Goal: Task Accomplishment & Management: Use online tool/utility

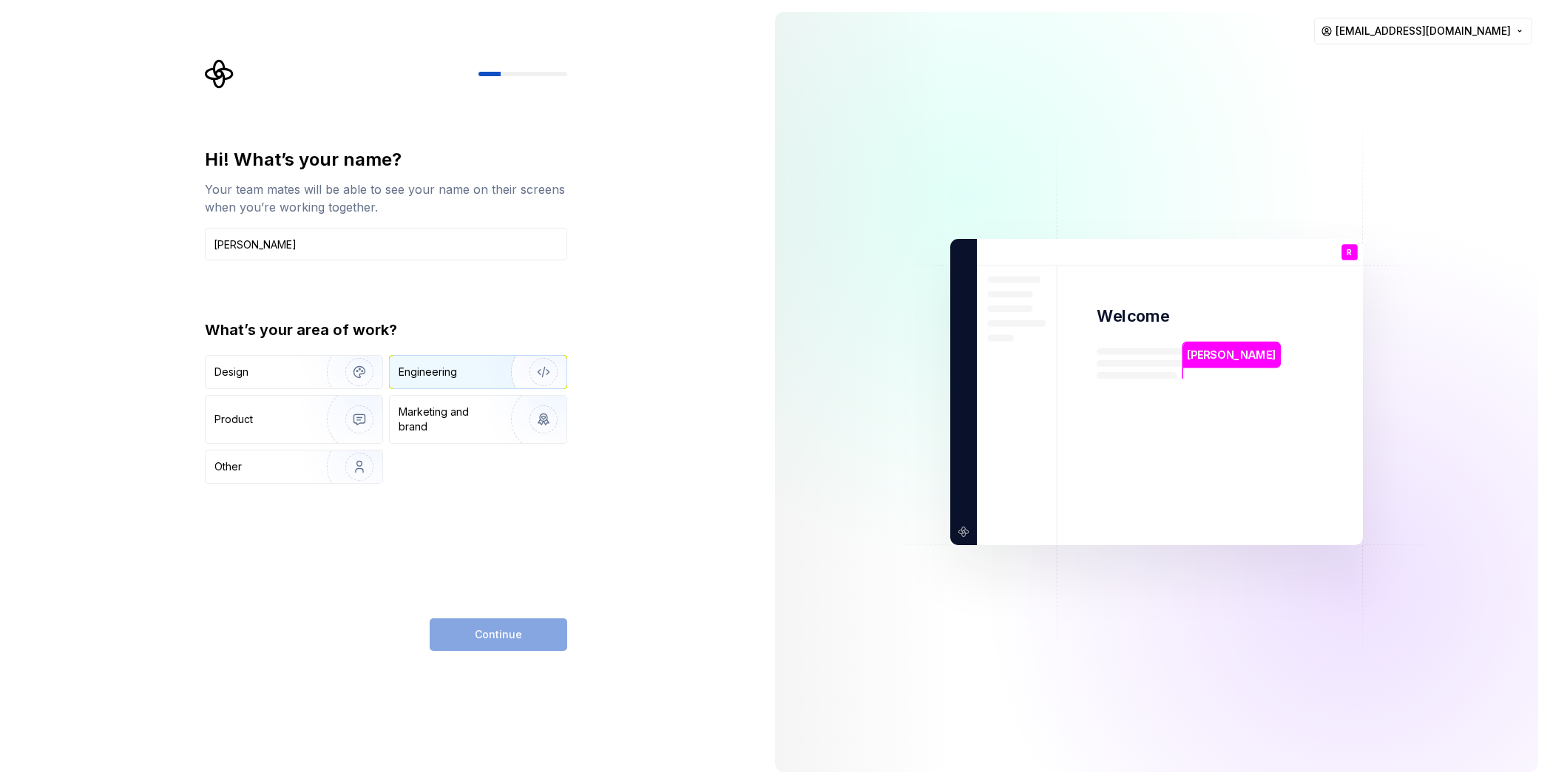
type input "[PERSON_NAME]"
click at [456, 381] on div "Engineering" at bounding box center [478, 371] width 177 height 32
click at [500, 631] on span "Continue" at bounding box center [499, 634] width 47 height 15
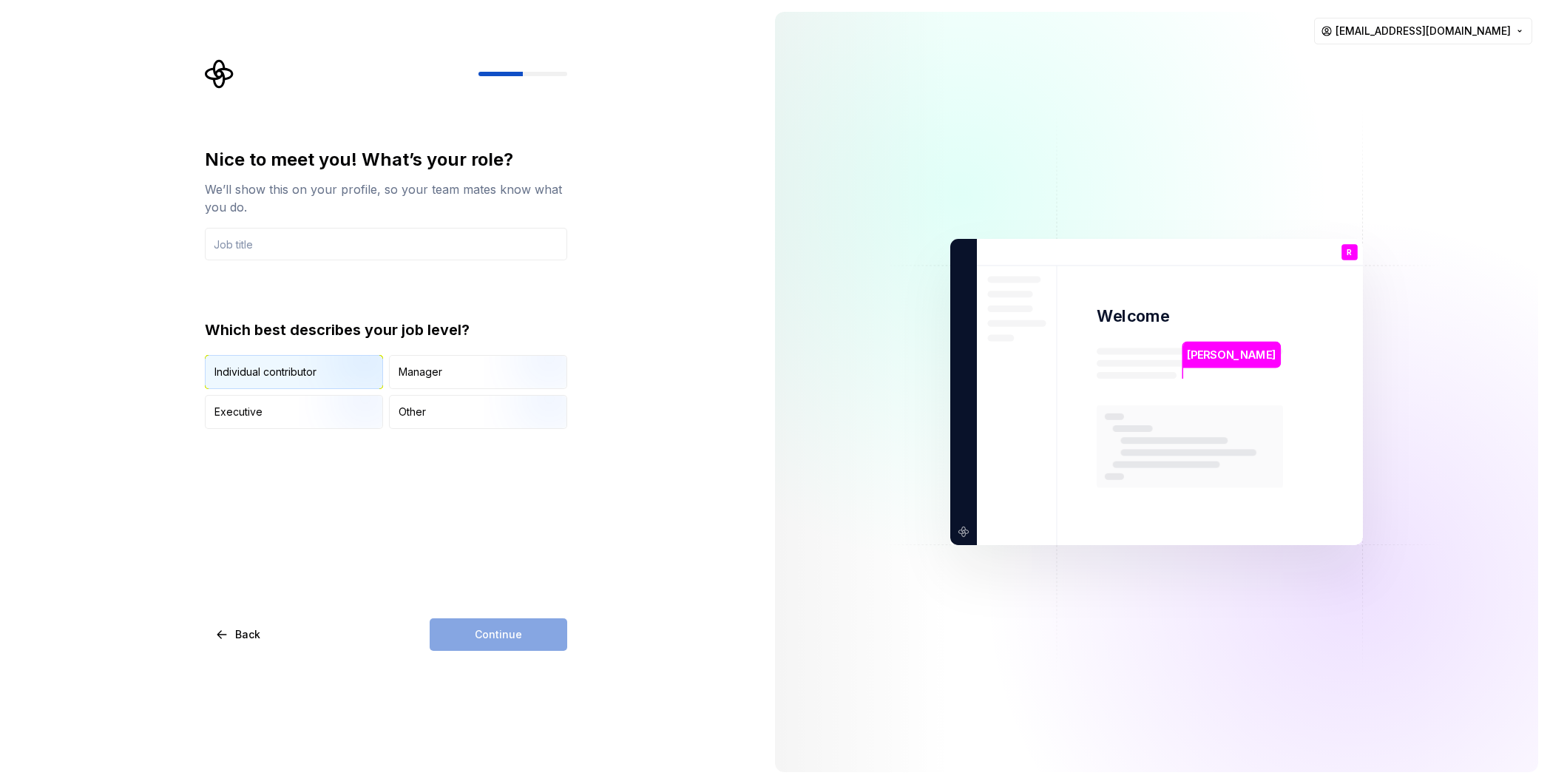
click at [335, 373] on img "button" at bounding box center [347, 390] width 95 height 99
click at [501, 631] on div "Continue" at bounding box center [498, 634] width 138 height 32
click at [329, 254] on input "text" at bounding box center [386, 244] width 363 height 32
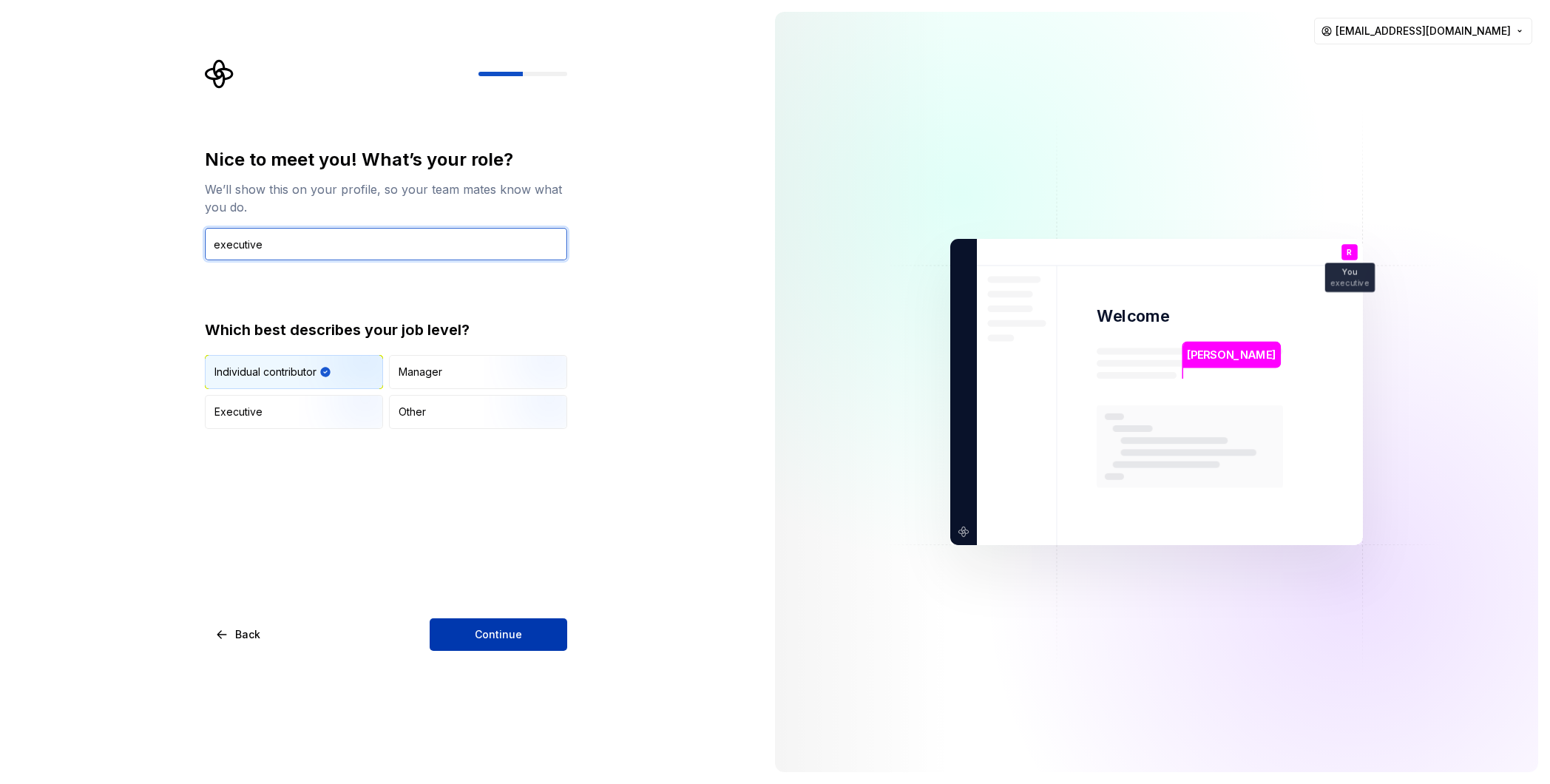
type input "executive"
click at [492, 635] on span "Continue" at bounding box center [499, 634] width 47 height 15
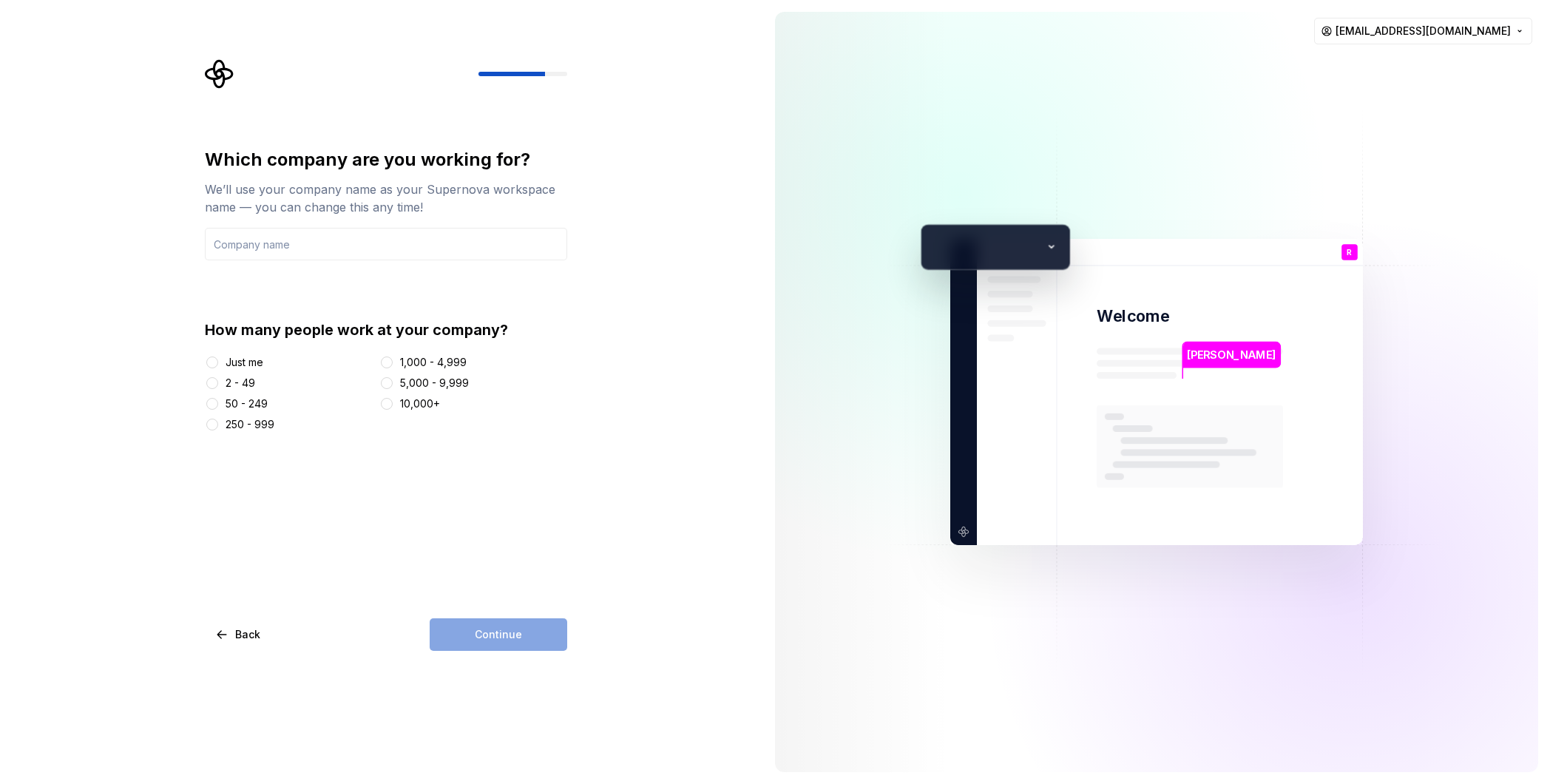
click at [251, 358] on div "Just me" at bounding box center [244, 362] width 38 height 15
click at [218, 358] on button "Just me" at bounding box center [213, 363] width 12 height 12
click at [278, 247] on input "text" at bounding box center [386, 244] width 363 height 32
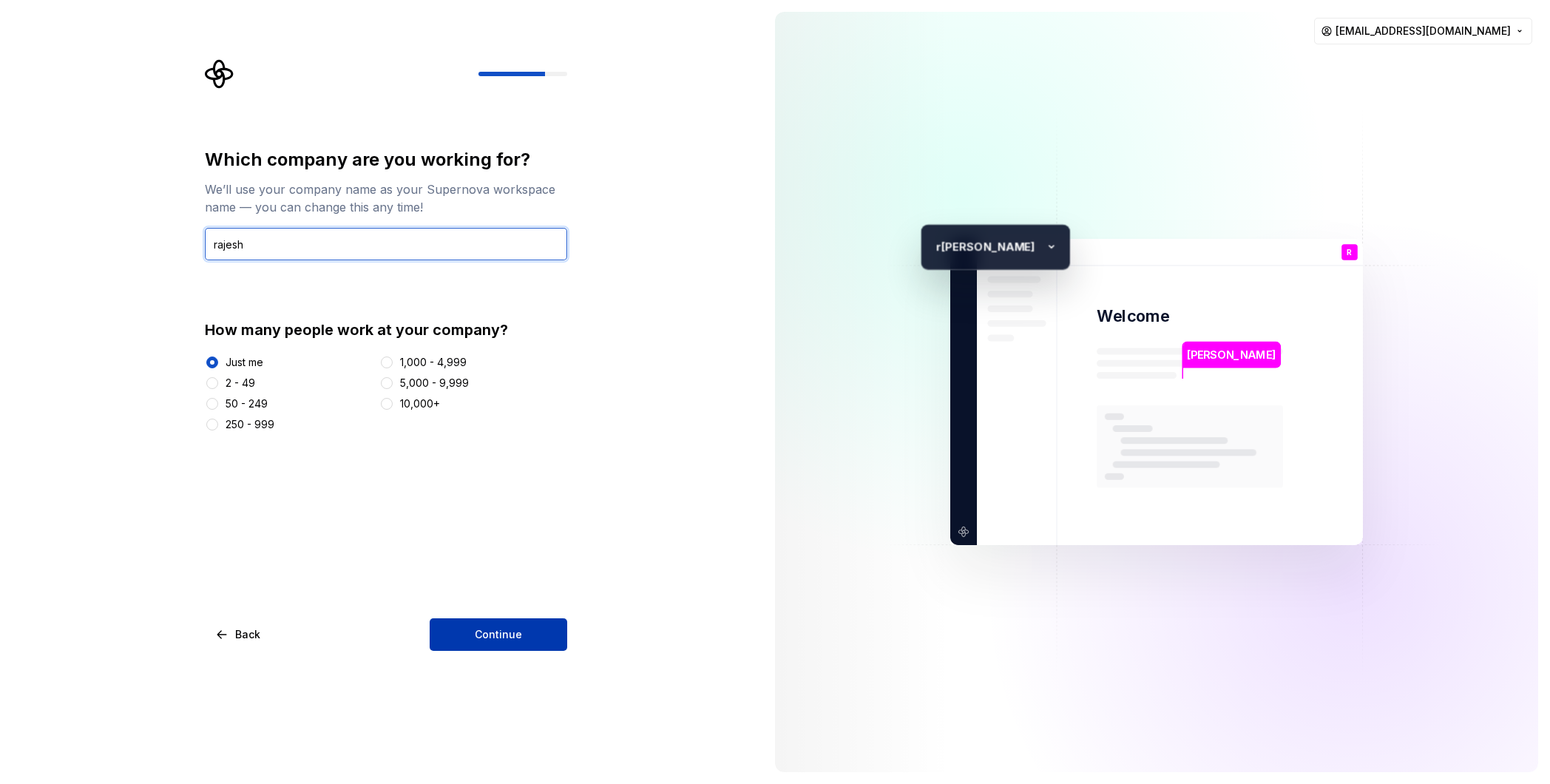
type input "rajesh"
click at [549, 646] on button "Continue" at bounding box center [498, 634] width 138 height 32
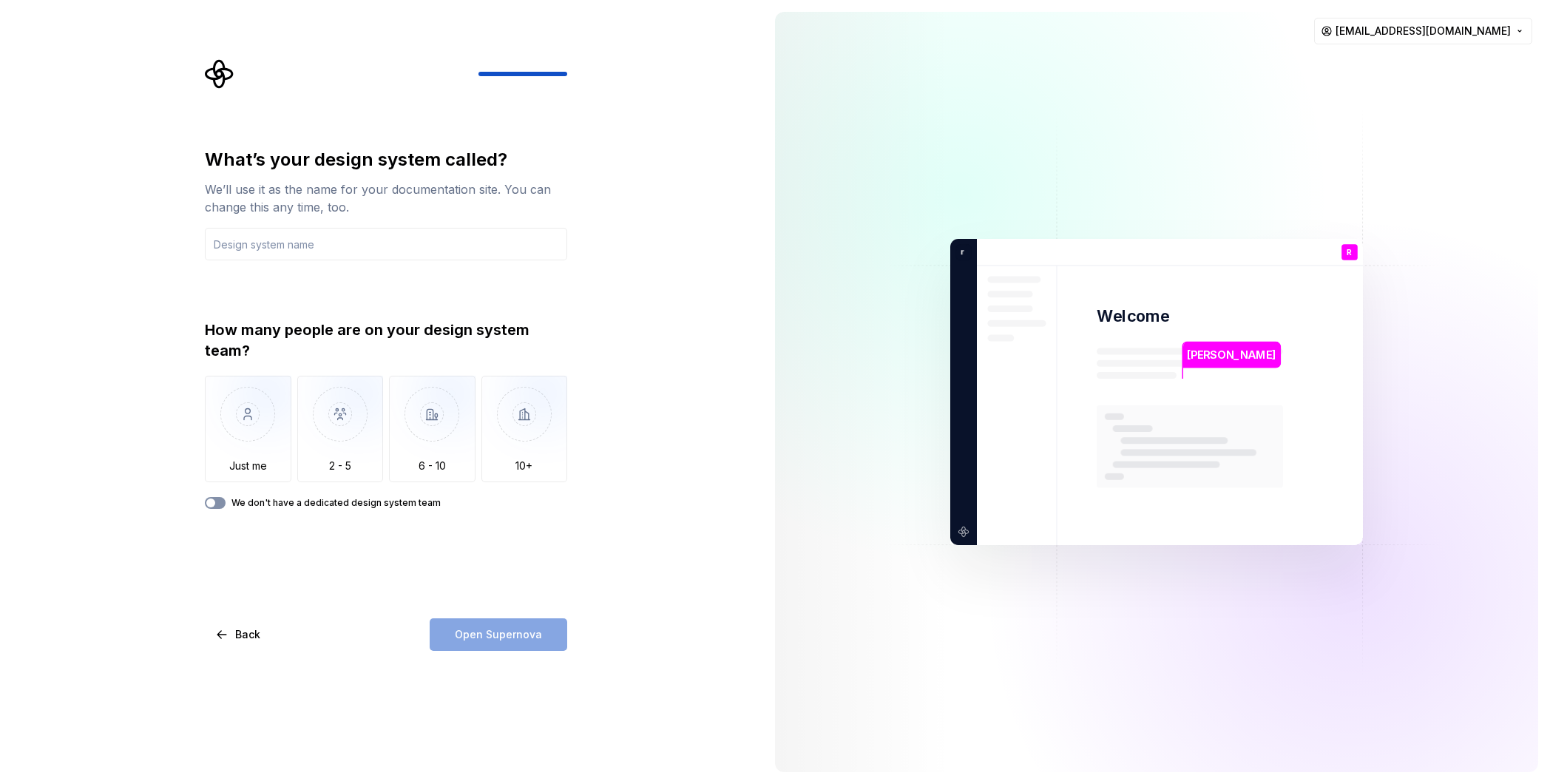
click at [217, 501] on button "We don't have a dedicated design system team" at bounding box center [216, 503] width 21 height 12
click at [292, 246] on input "text" at bounding box center [386, 244] width 363 height 32
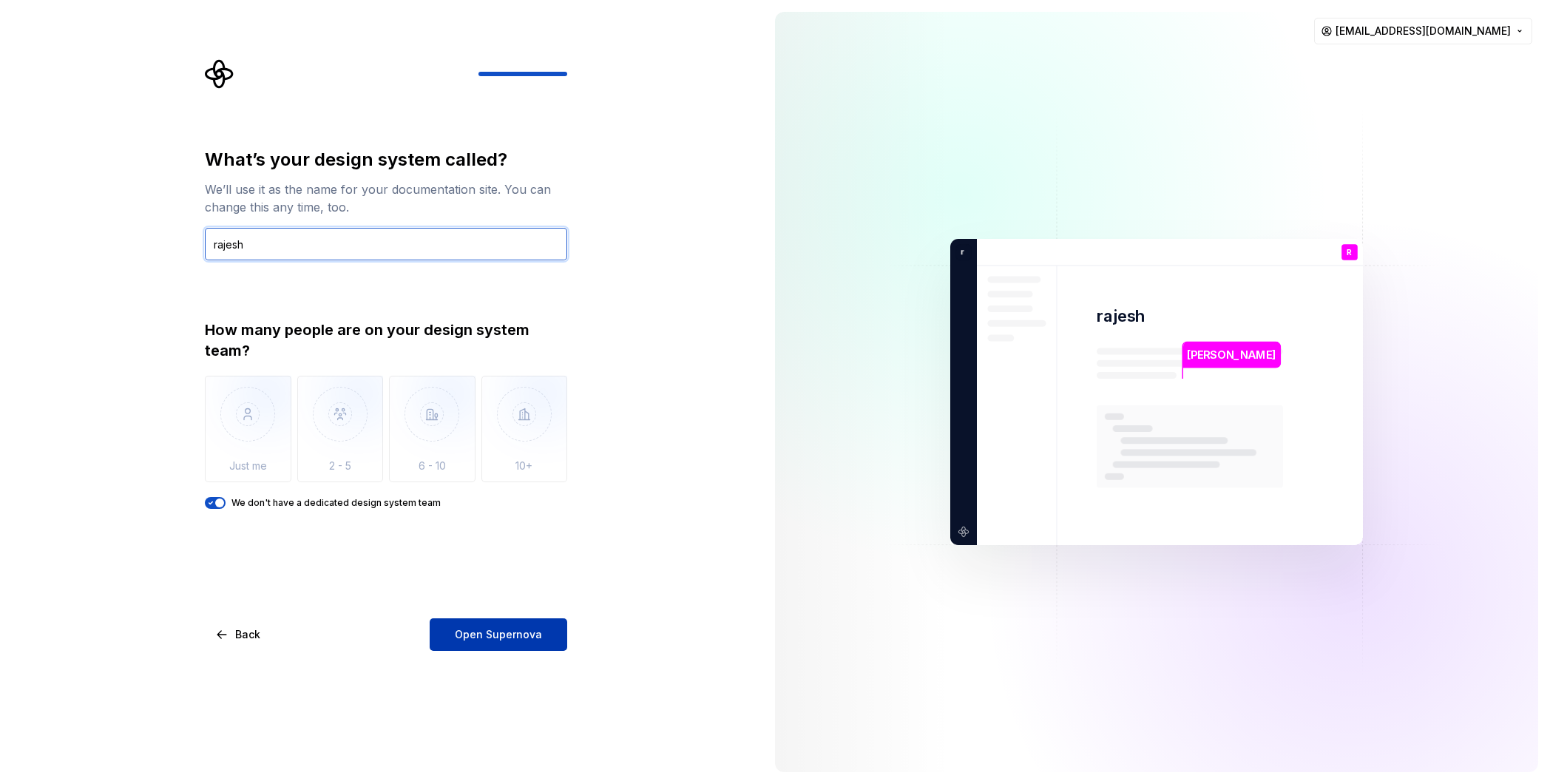
type input "rajesh"
click at [449, 624] on button "Open Supernova" at bounding box center [498, 634] width 138 height 32
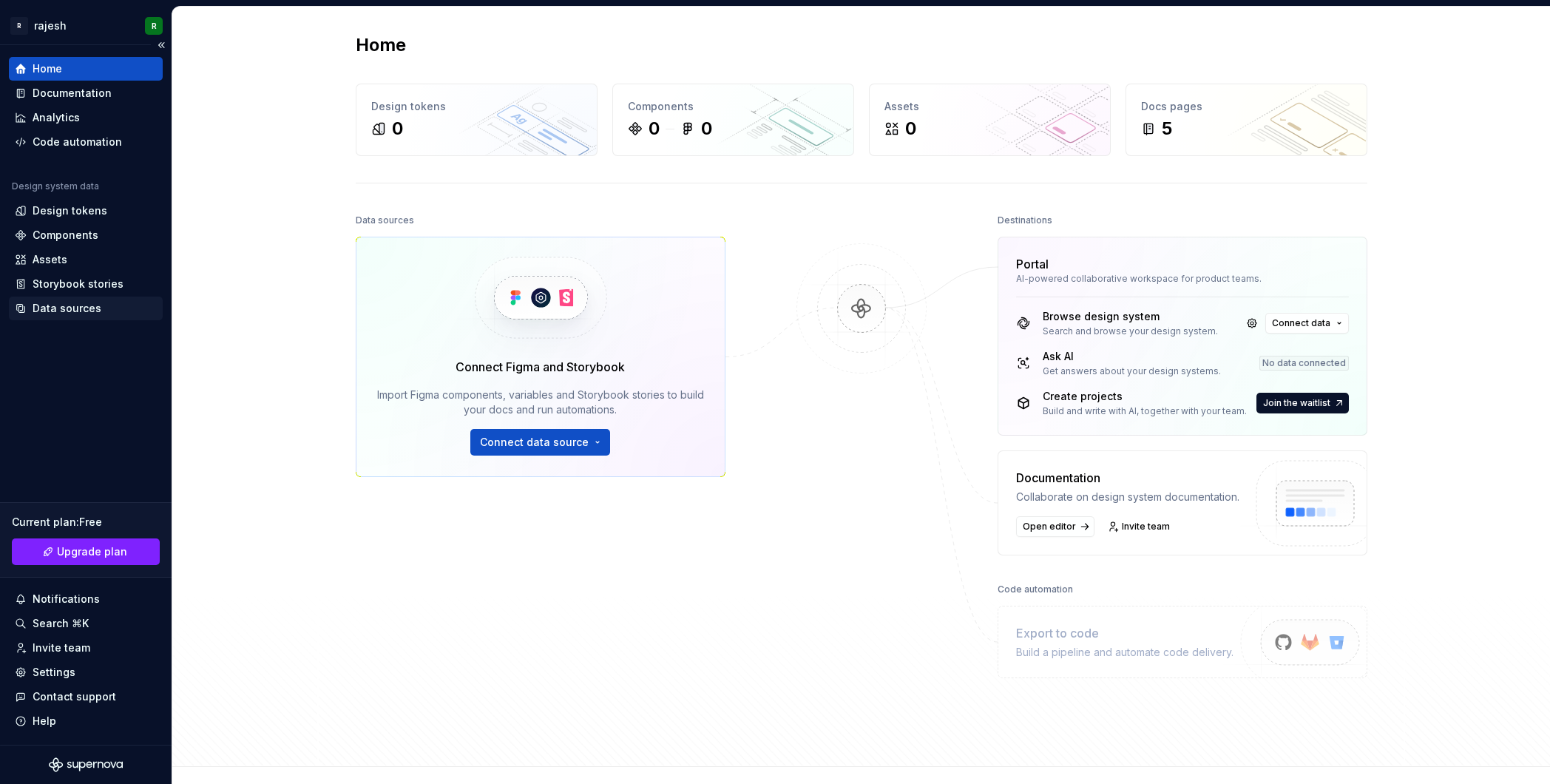
click at [69, 299] on div "Data sources" at bounding box center [86, 308] width 154 height 24
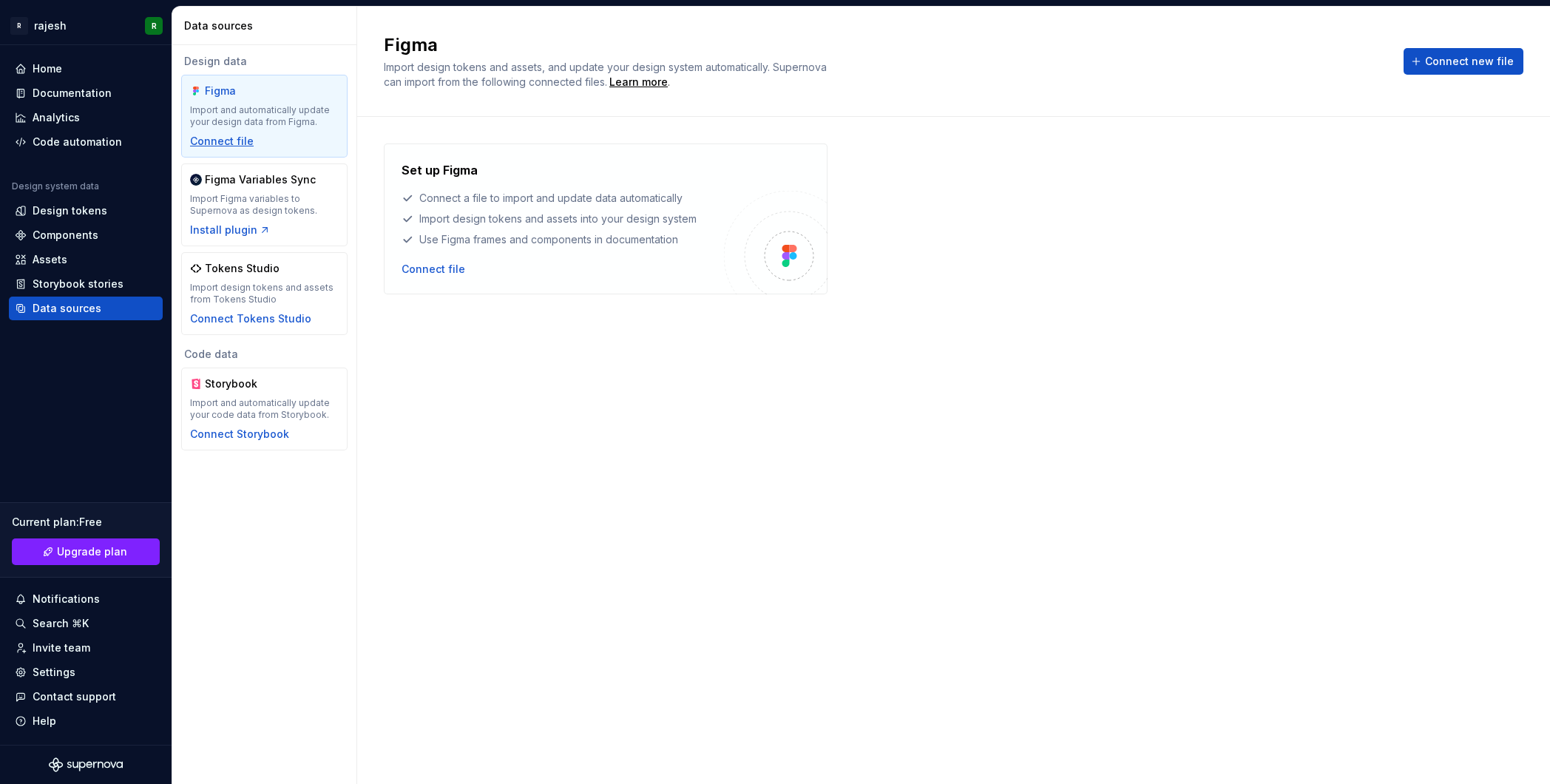
click at [240, 144] on div "Connect file" at bounding box center [222, 141] width 64 height 15
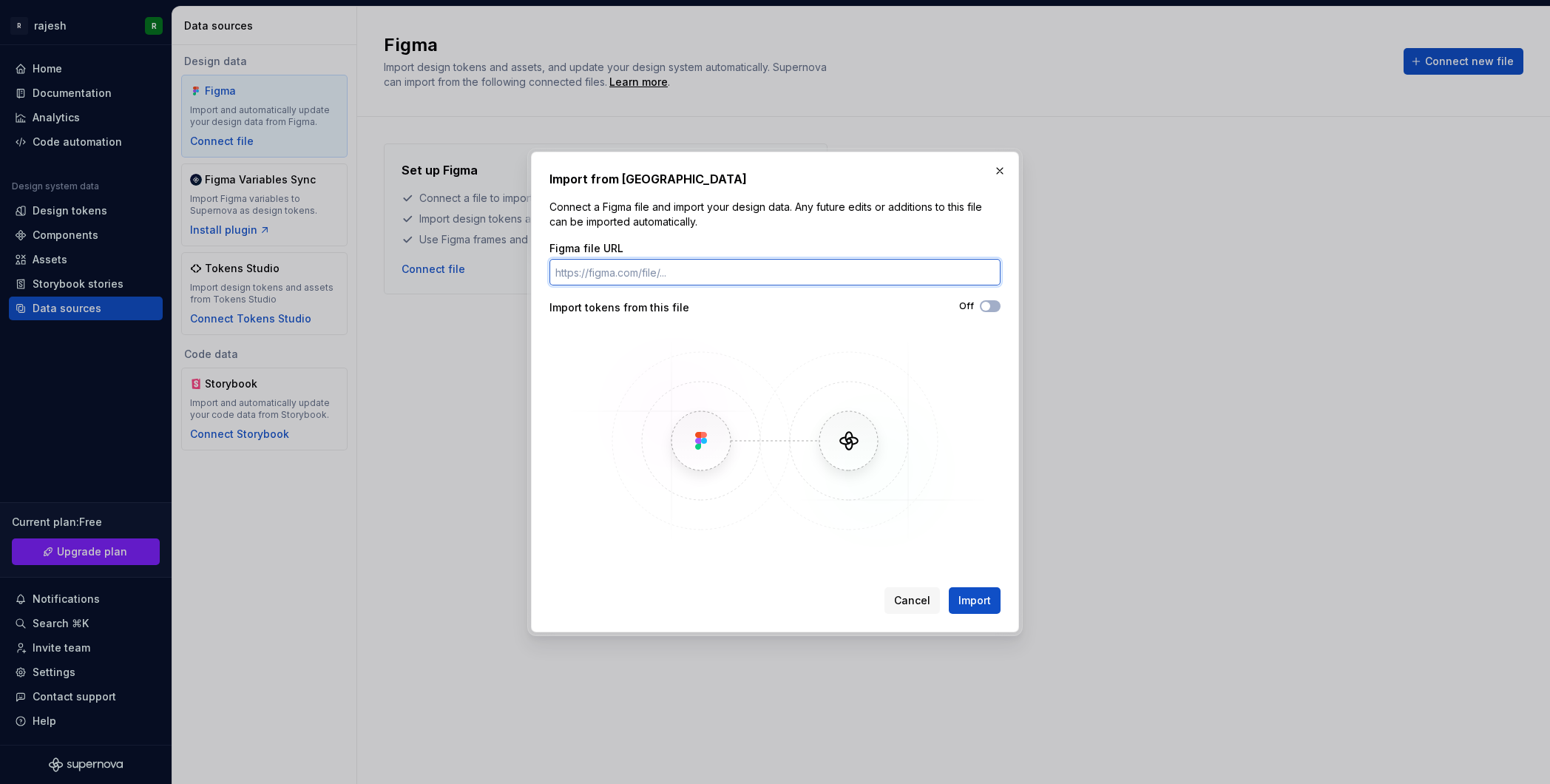
paste input "https://www.nseindia.com/option-chain"
type input "https://www.nseindia.com/option-chain"
click at [961, 593] on span "Import" at bounding box center [974, 600] width 32 height 15
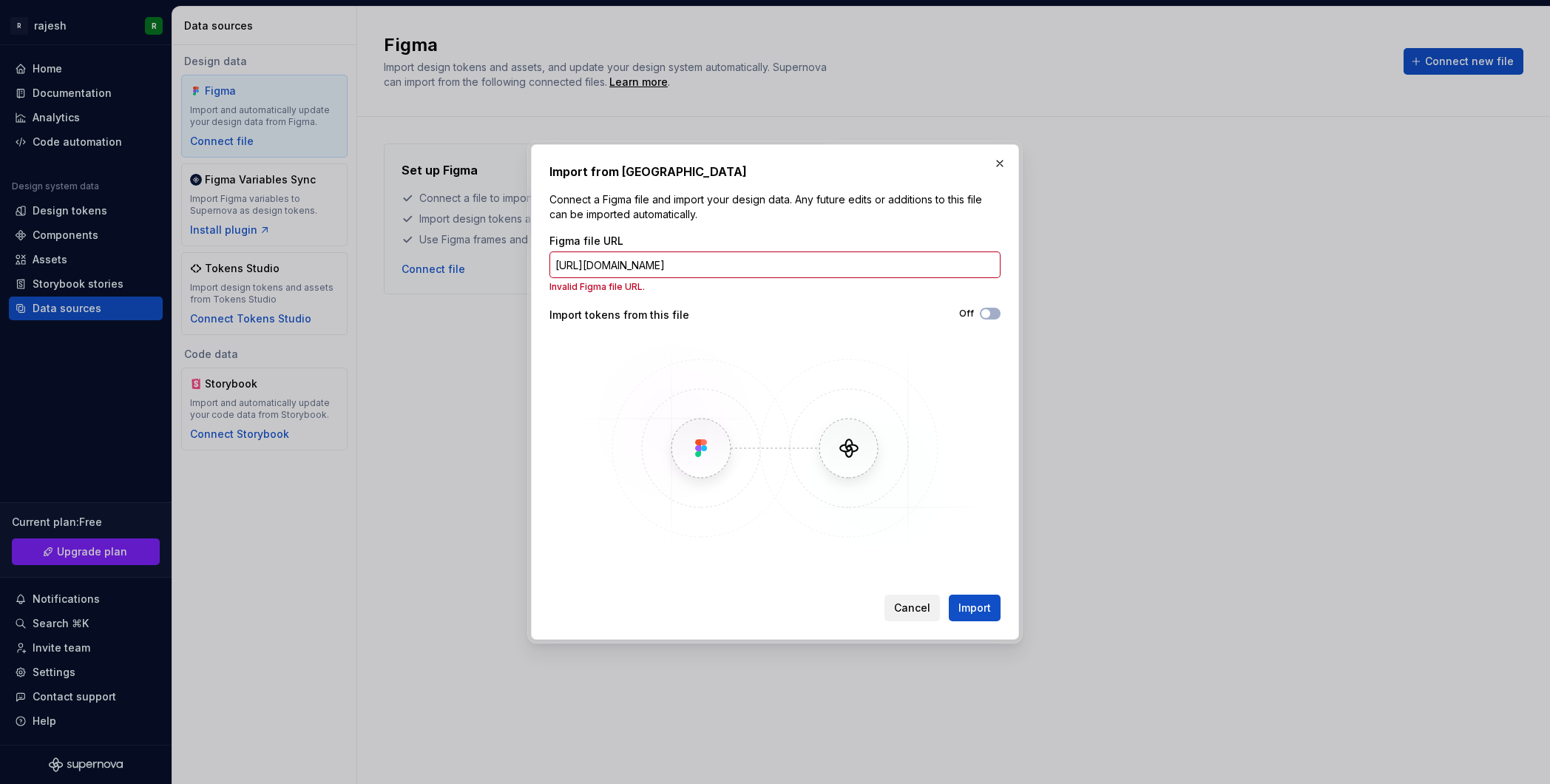
click at [918, 600] on span "Cancel" at bounding box center [912, 607] width 36 height 15
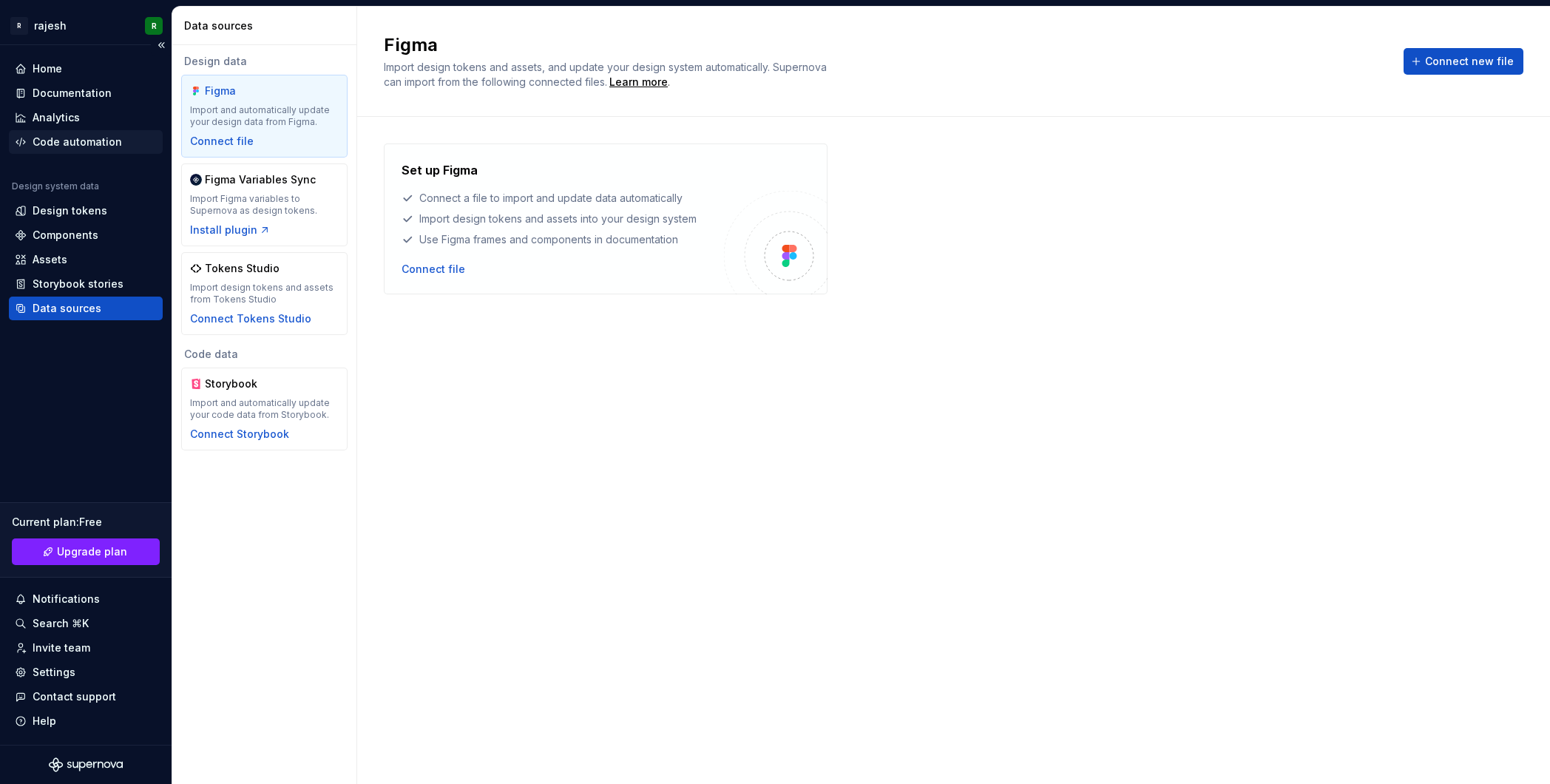
click at [72, 152] on div "Code automation" at bounding box center [86, 142] width 154 height 24
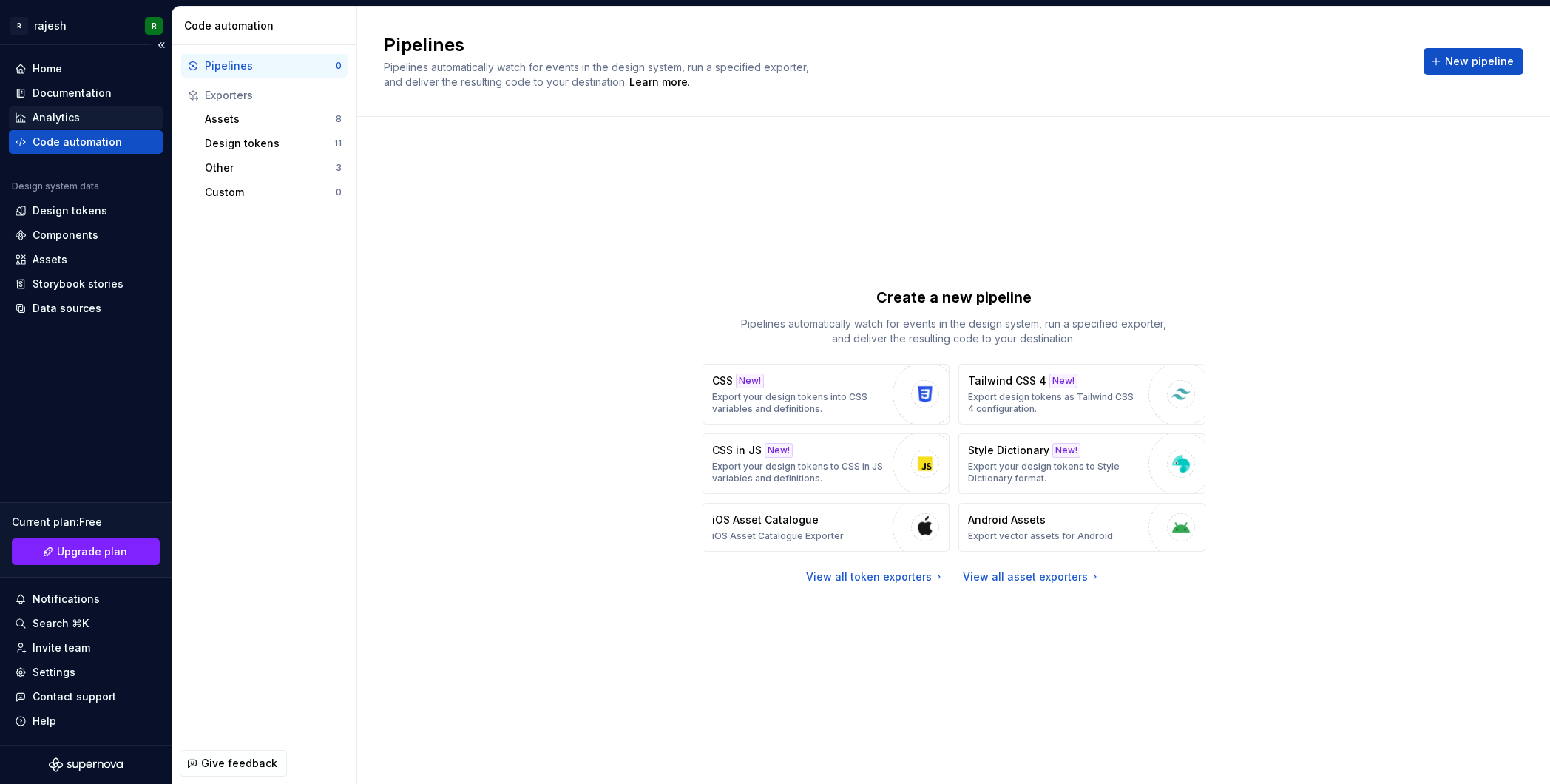
click at [74, 118] on div "Analytics" at bounding box center [56, 117] width 47 height 15
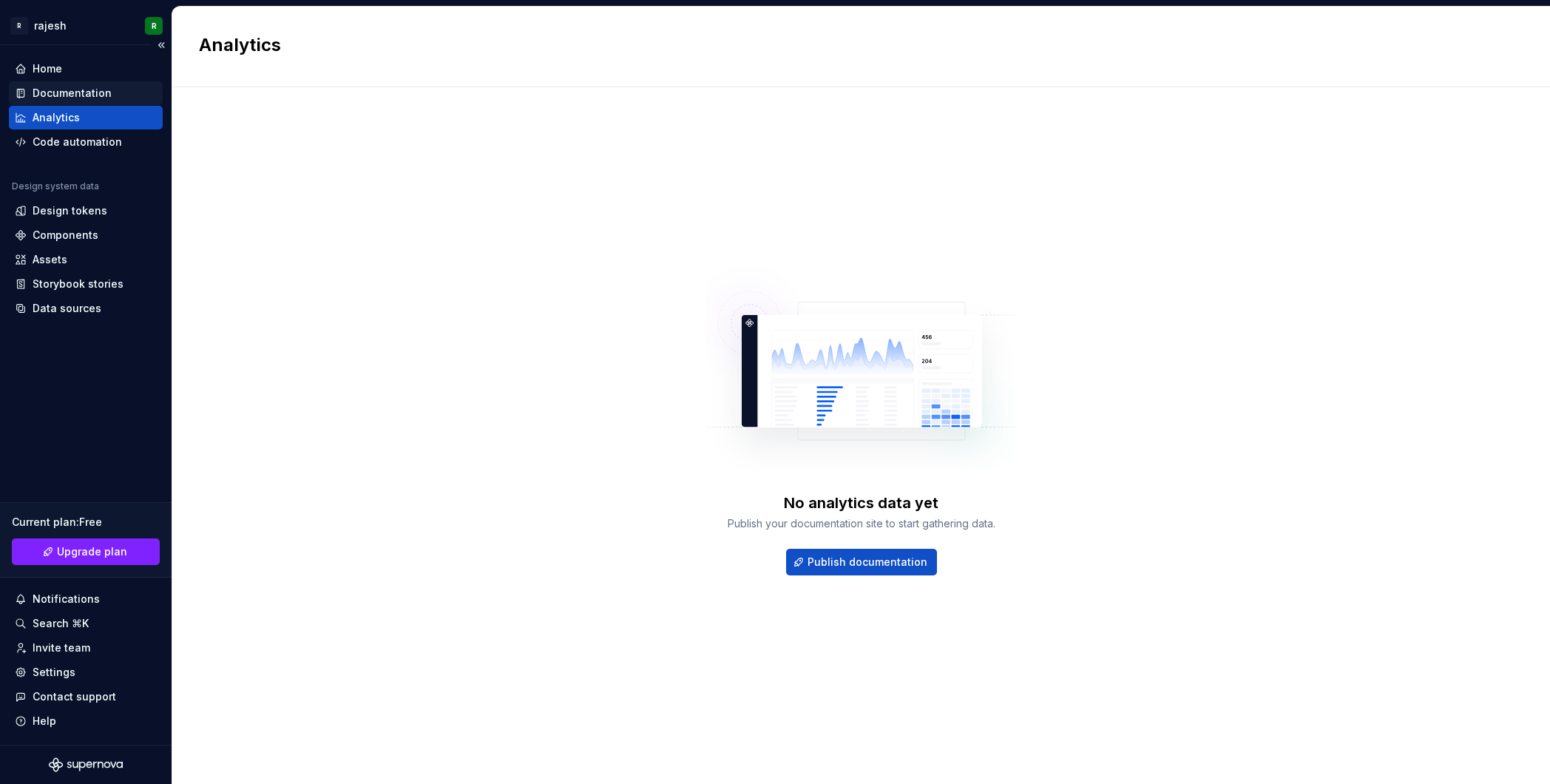
click at [74, 91] on div "Documentation" at bounding box center [72, 93] width 79 height 15
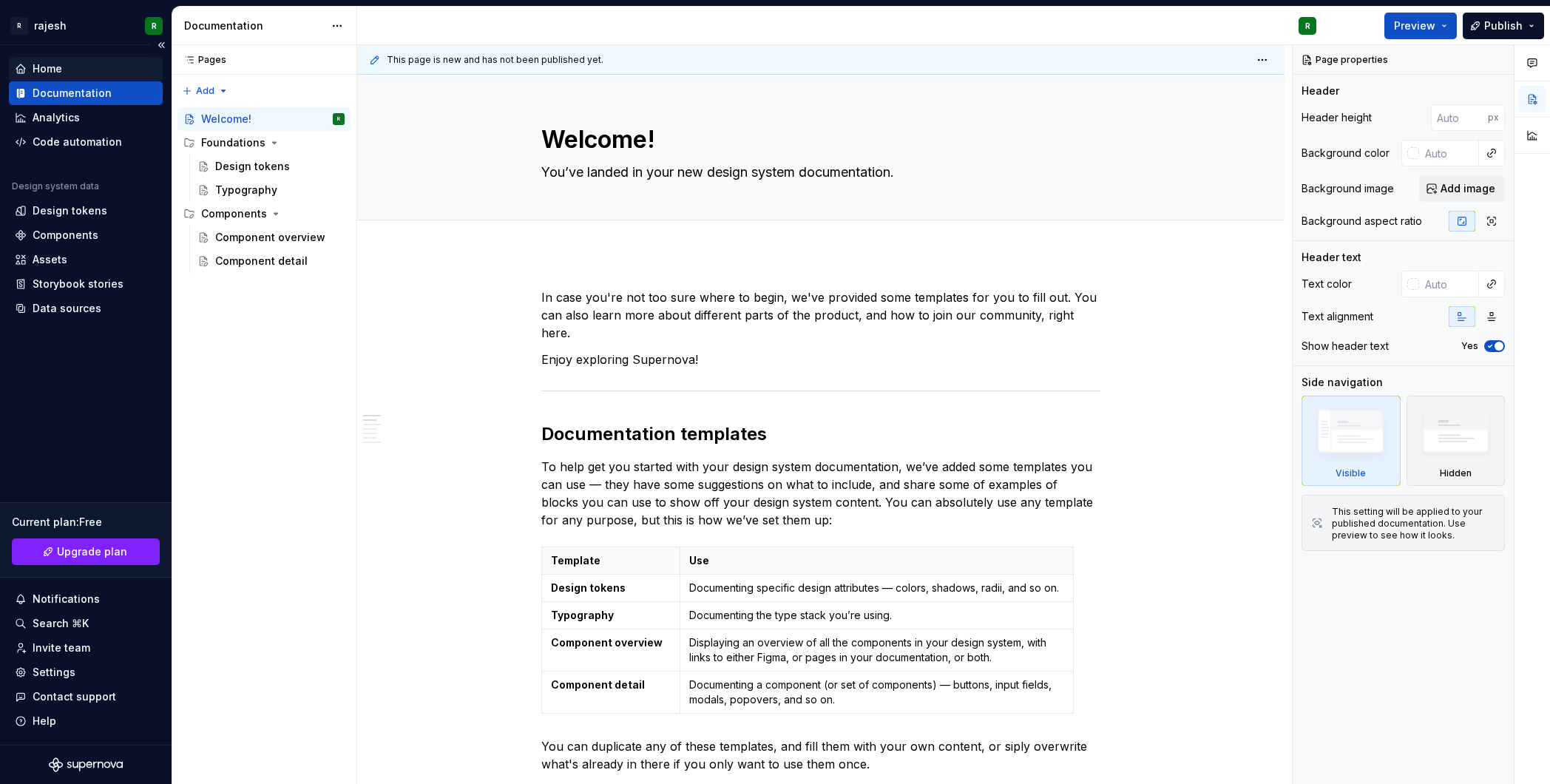
click at [53, 74] on div "Home" at bounding box center [47, 68] width 30 height 15
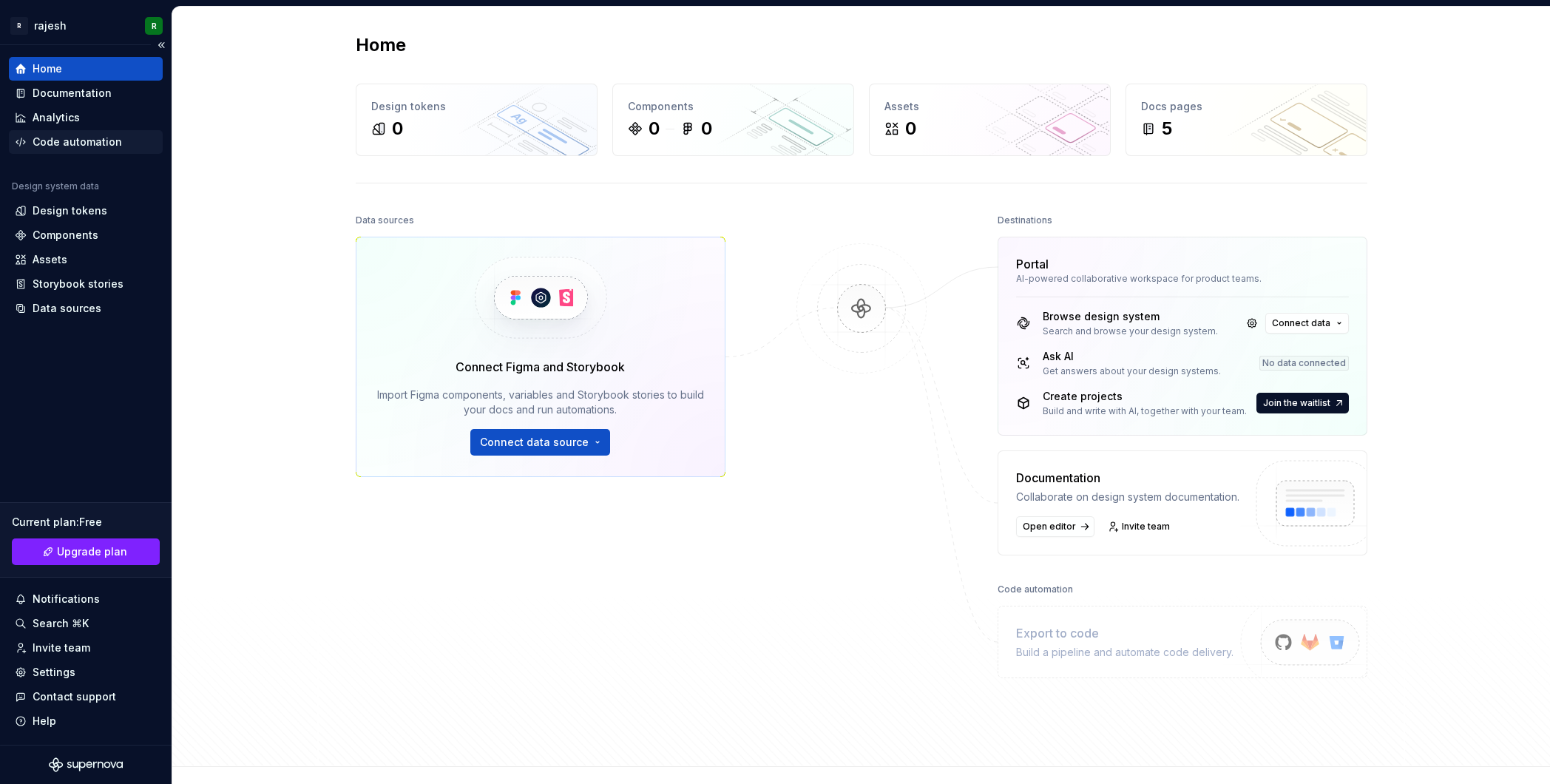
click at [57, 134] on div "Code automation" at bounding box center [86, 142] width 154 height 24
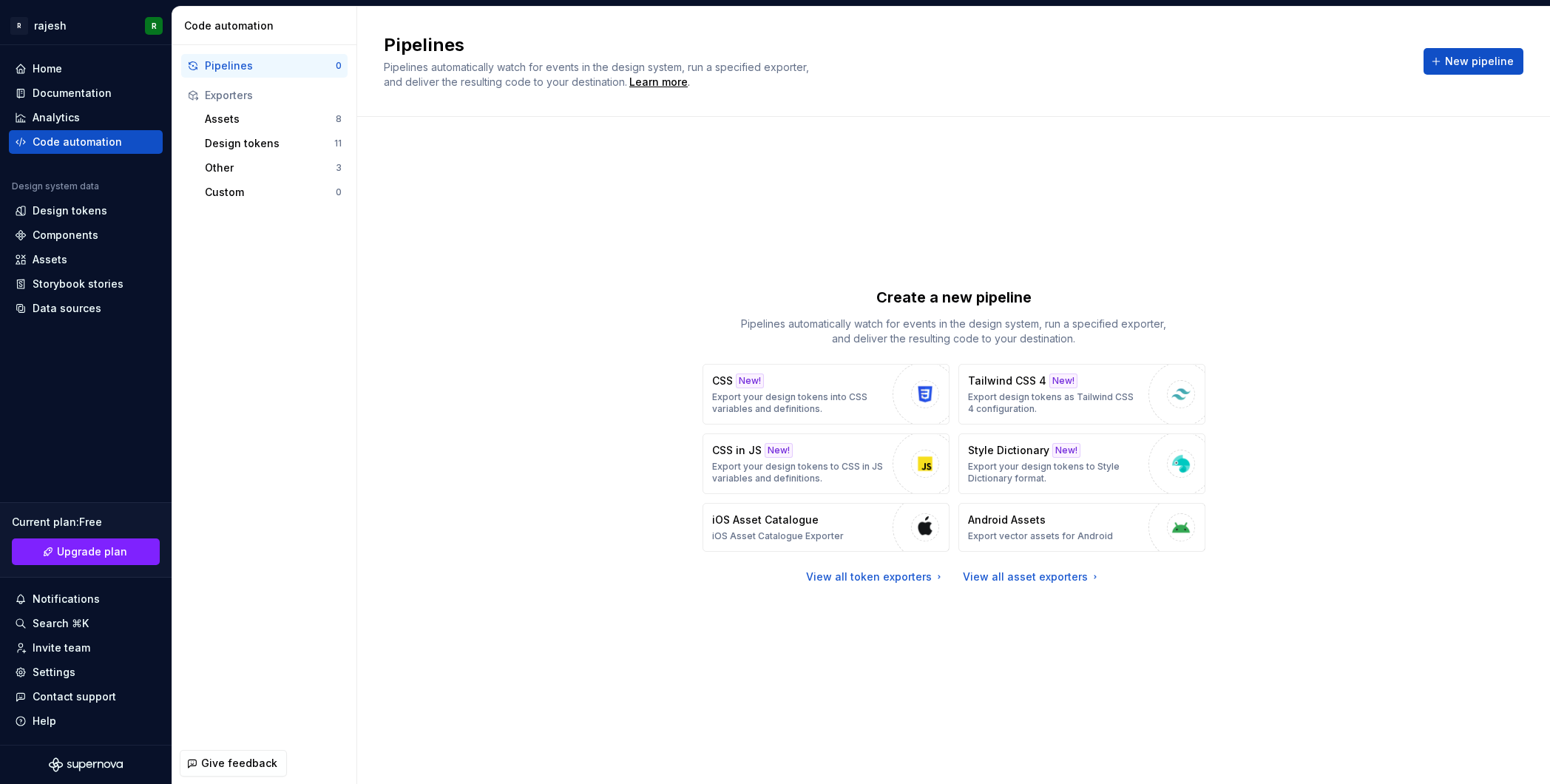
click at [578, 721] on div "Create a new pipeline Pipelines automatically watch for events in the design sy…" at bounding box center [953, 435] width 1140 height 584
click at [973, 293] on p "Create a new pipeline" at bounding box center [953, 298] width 155 height 21
click at [903, 526] on div "button" at bounding box center [925, 527] width 65 height 65
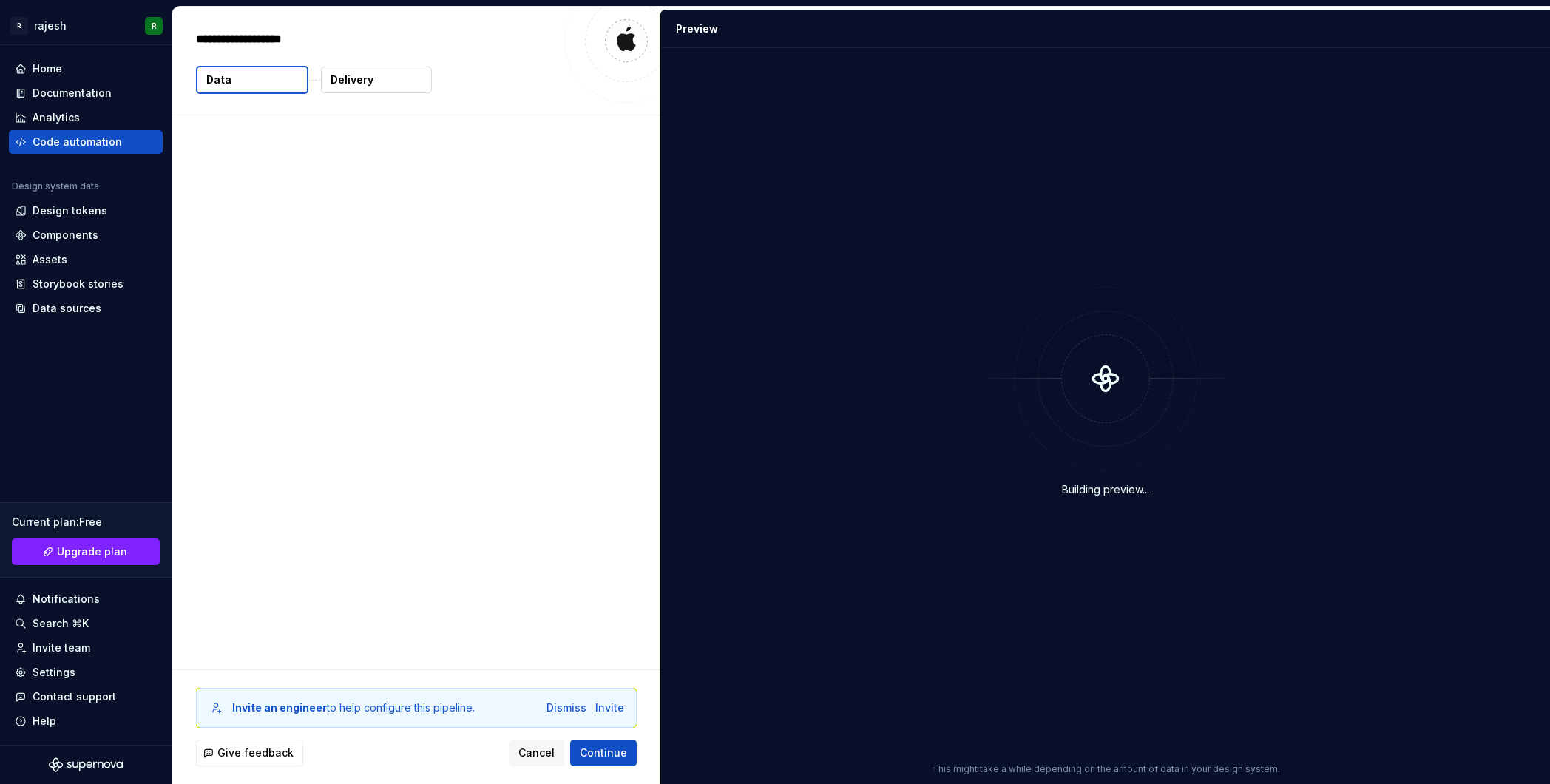
type textarea "*"
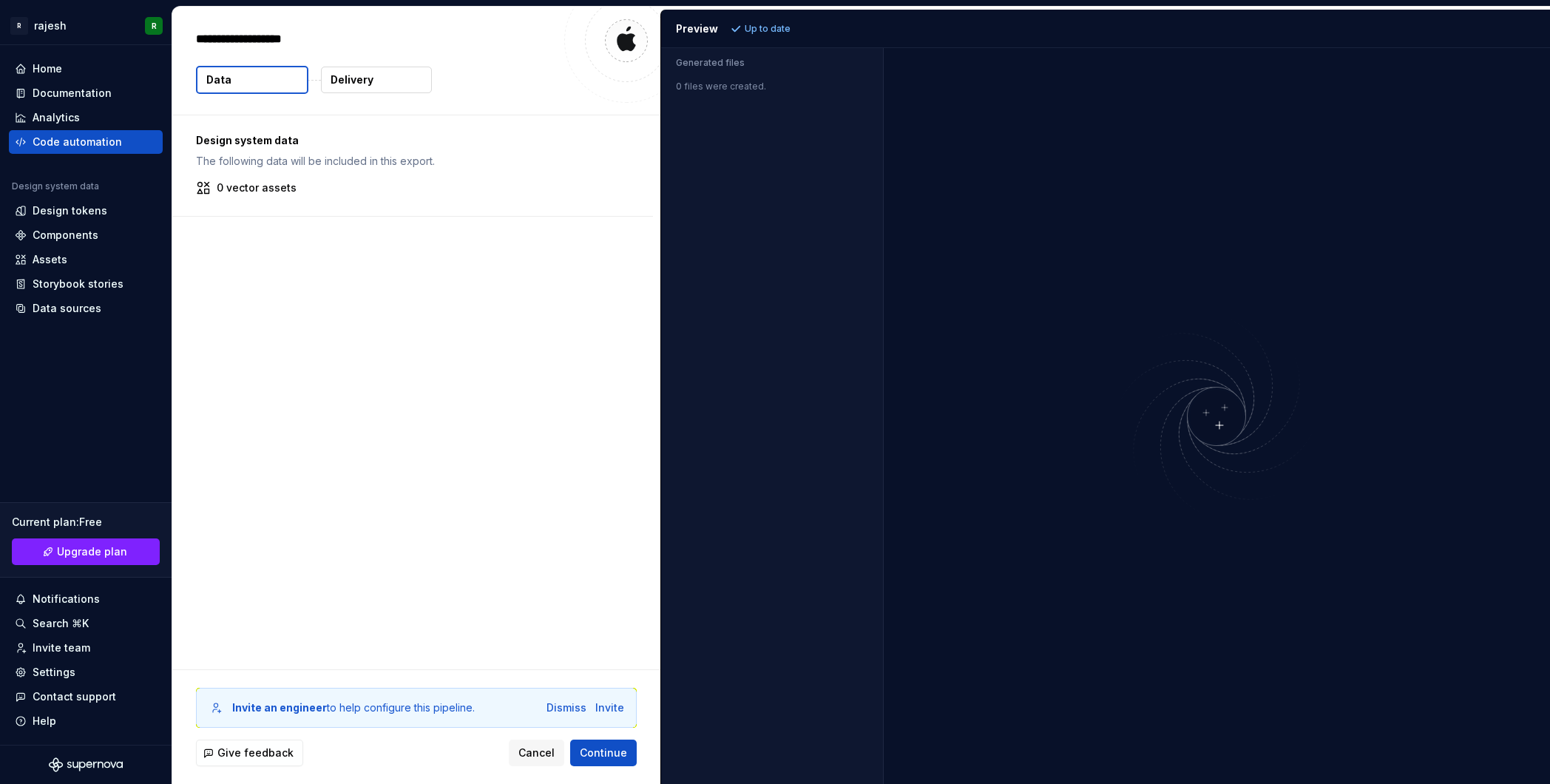
click at [1249, 470] on img at bounding box center [1216, 416] width 355 height 210
click at [1227, 431] on img at bounding box center [1216, 416] width 355 height 210
